Goal: Navigation & Orientation: Go to known website

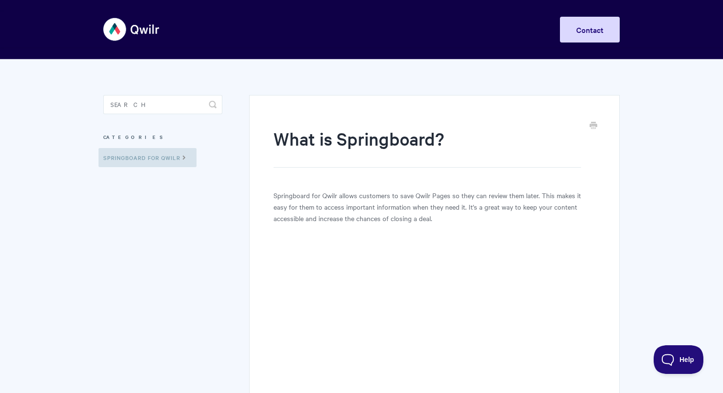
click at [114, 23] on img at bounding box center [131, 29] width 57 height 36
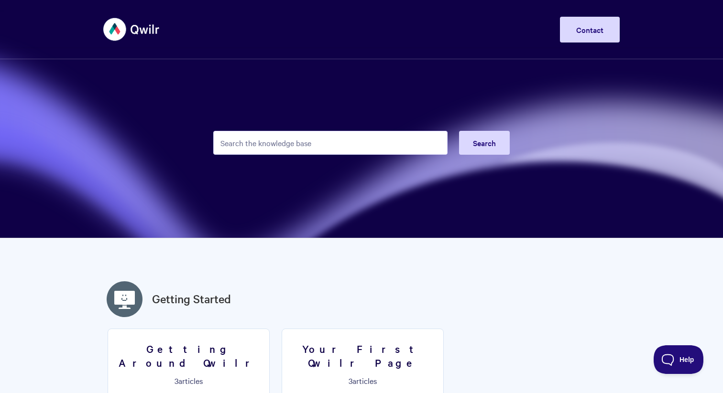
click at [119, 30] on img at bounding box center [131, 29] width 57 height 36
